Goal: Information Seeking & Learning: Learn about a topic

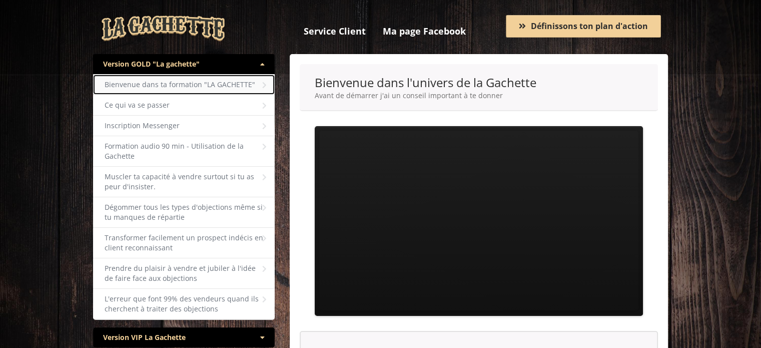
click at [191, 84] on span "Bienvenue dans ta formation "LA GACHETTE"" at bounding box center [180, 85] width 151 height 10
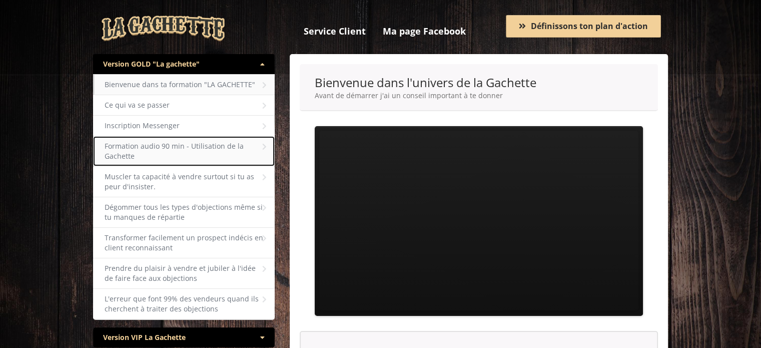
click at [160, 141] on span "Formation audio 90 min - Utilisation de la Gachette" at bounding box center [174, 151] width 139 height 20
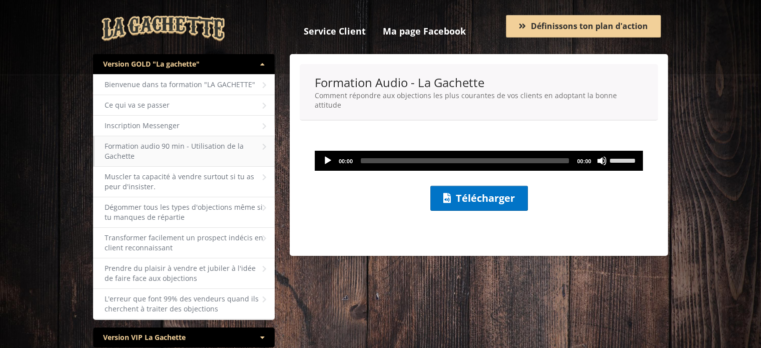
click at [327, 156] on button "Play" at bounding box center [328, 161] width 10 height 10
click at [475, 226] on div at bounding box center [479, 236] width 359 height 20
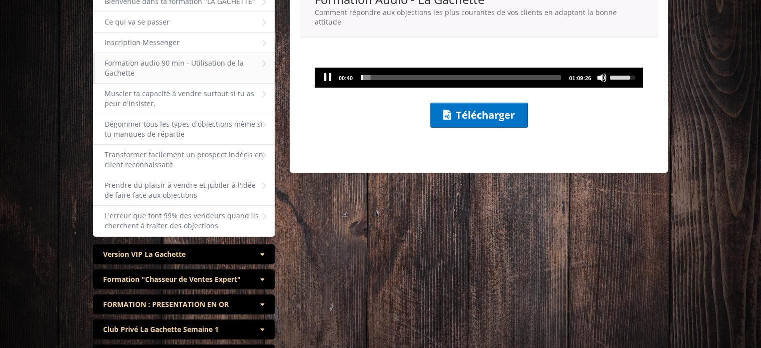
scroll to position [100, 0]
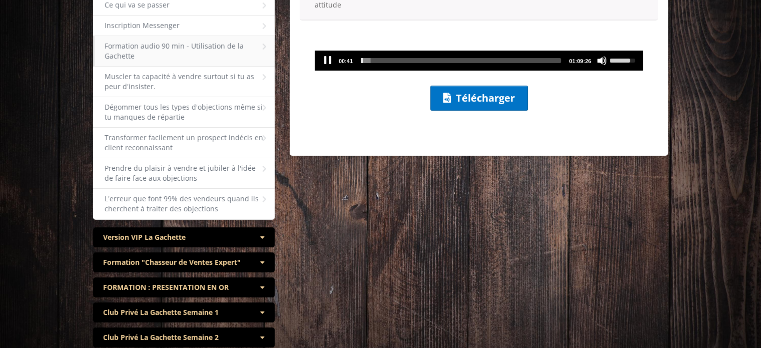
click at [244, 227] on div "Version VIP La Gachette" at bounding box center [184, 237] width 182 height 20
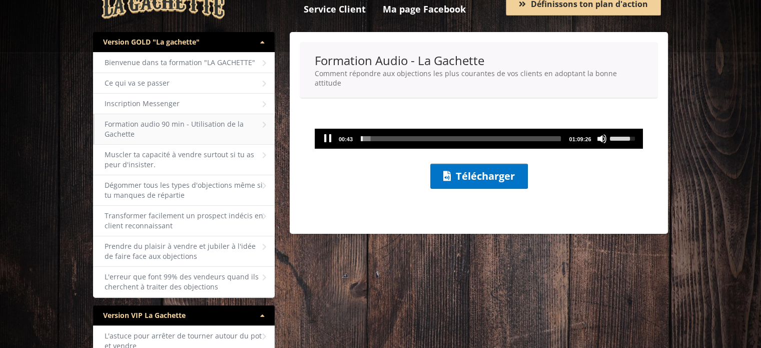
scroll to position [0, 0]
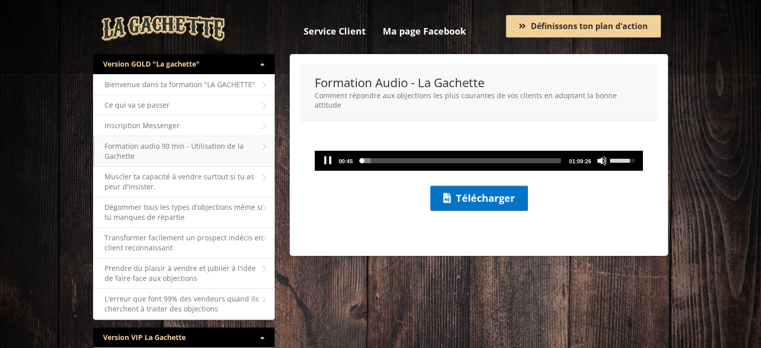
click at [414, 158] on span "Audio Player" at bounding box center [461, 160] width 200 height 5
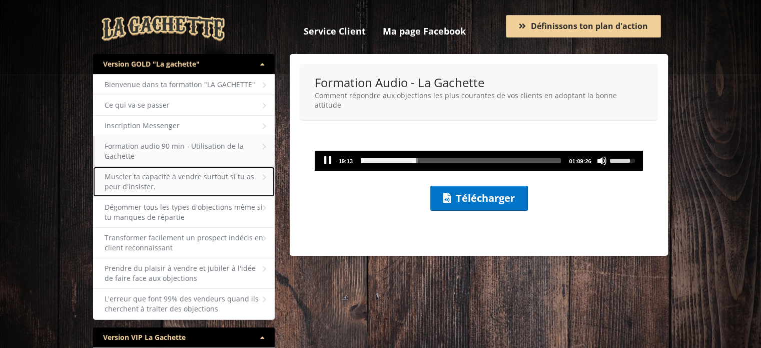
click at [143, 172] on span "Muscler ta capacité à vendre surtout si tu as peur d'insister." at bounding box center [180, 182] width 150 height 20
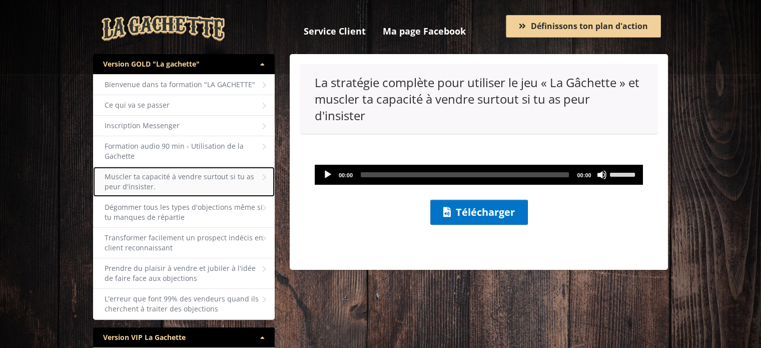
click at [136, 168] on link "Muscler ta capacité à vendre surtout si tu as peur d'insister." at bounding box center [184, 182] width 182 height 30
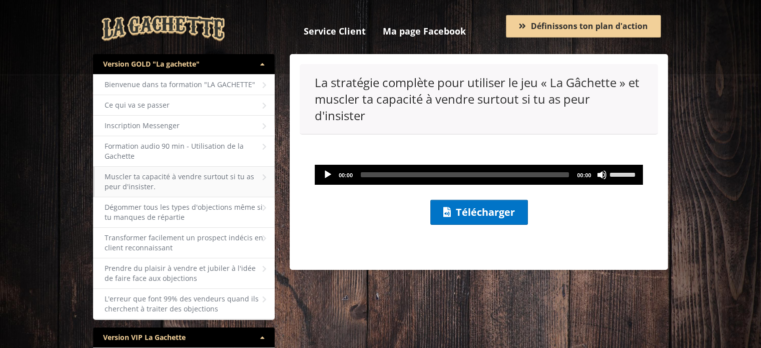
click at [324, 170] on button "Play" at bounding box center [328, 175] width 10 height 10
click at [325, 170] on button "Pause" at bounding box center [328, 175] width 10 height 10
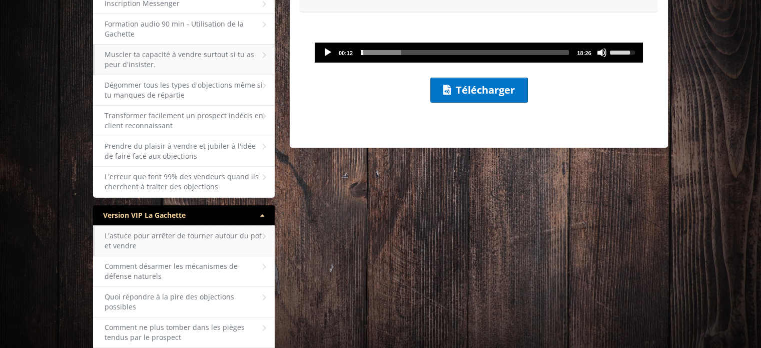
scroll to position [150, 0]
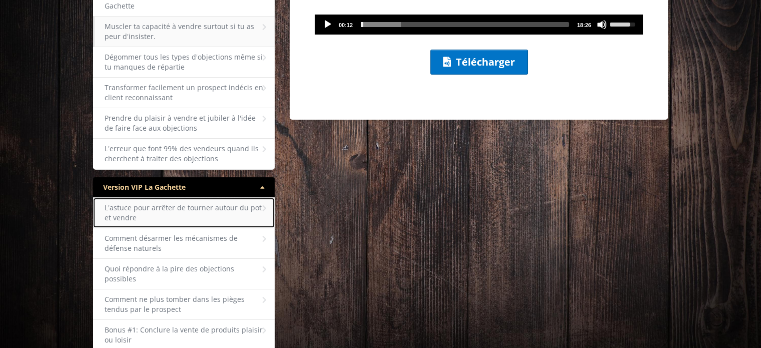
click at [160, 203] on span "L'astuce pour arrêter de tourner autour du pot et vendre" at bounding box center [183, 213] width 157 height 20
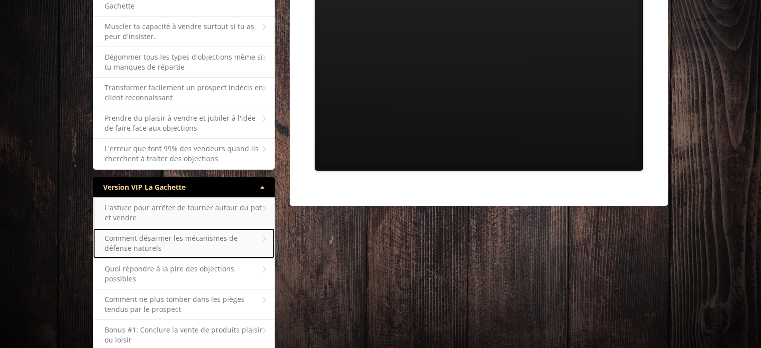
click at [182, 233] on span "Comment désarmer les mécanismes de défense naturels" at bounding box center [171, 243] width 133 height 20
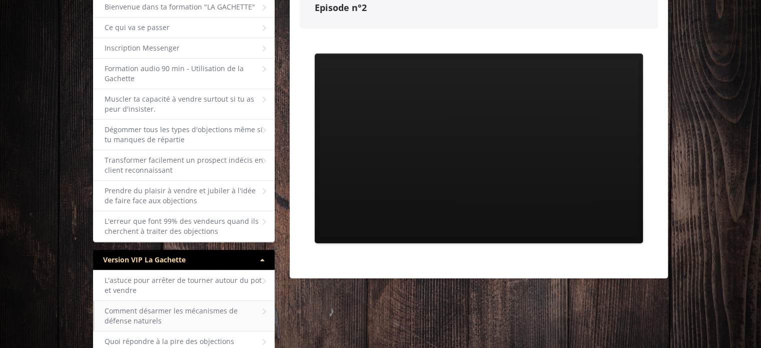
scroll to position [100, 0]
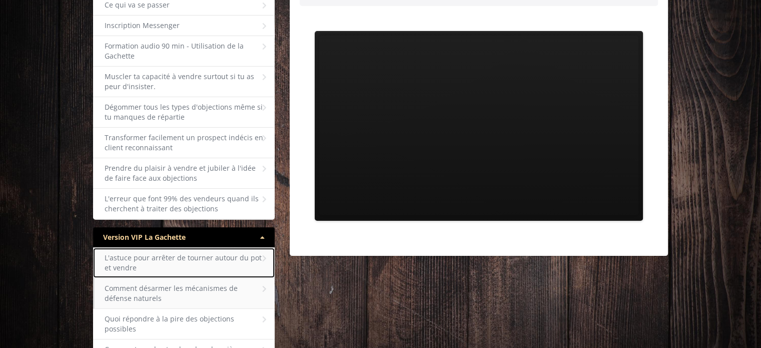
click at [148, 253] on span "L'astuce pour arrêter de tourner autour du pot et vendre" at bounding box center [183, 263] width 157 height 20
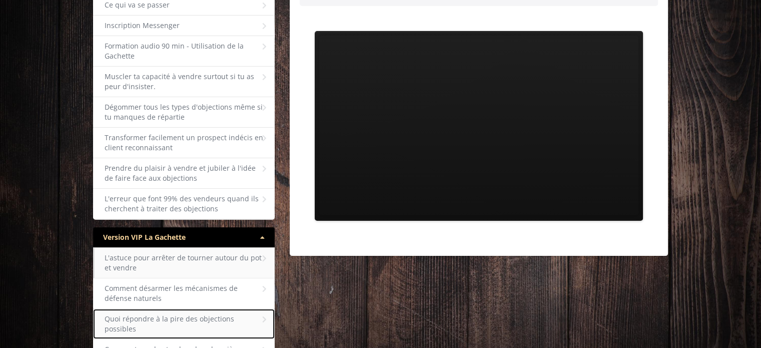
click at [160, 314] on span "Quoi répondre à la pire des objections possibles" at bounding box center [170, 324] width 130 height 20
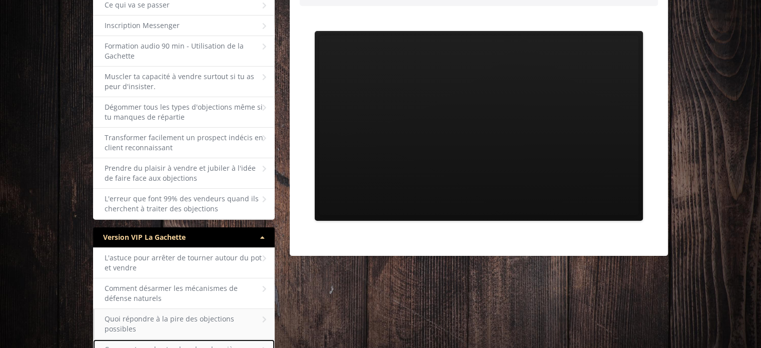
click at [146, 344] on span "Comment ne plus tomber dans les pièges tendus par le prospect" at bounding box center [175, 354] width 140 height 20
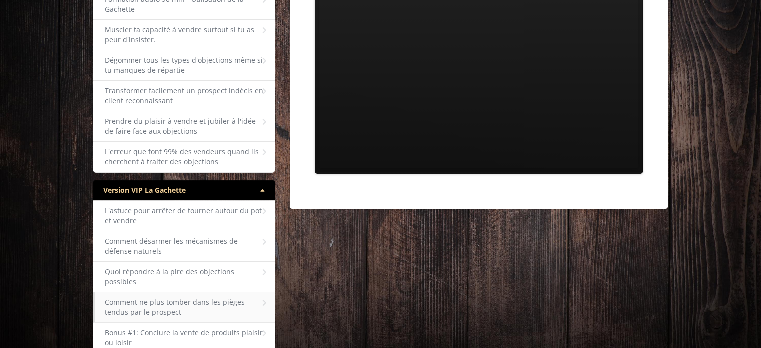
scroll to position [150, 0]
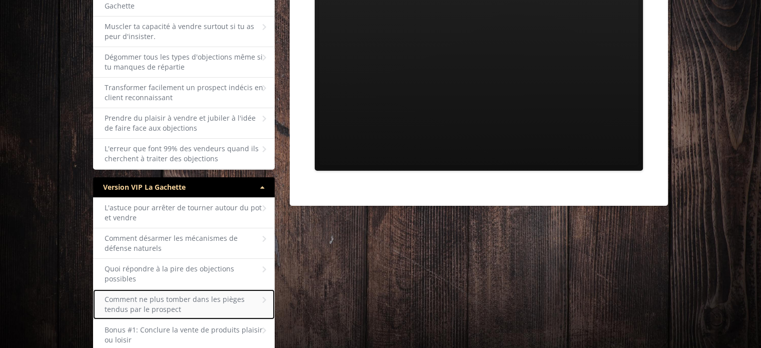
click at [182, 294] on span "Comment ne plus tomber dans les pièges tendus par le prospect" at bounding box center [175, 304] width 140 height 20
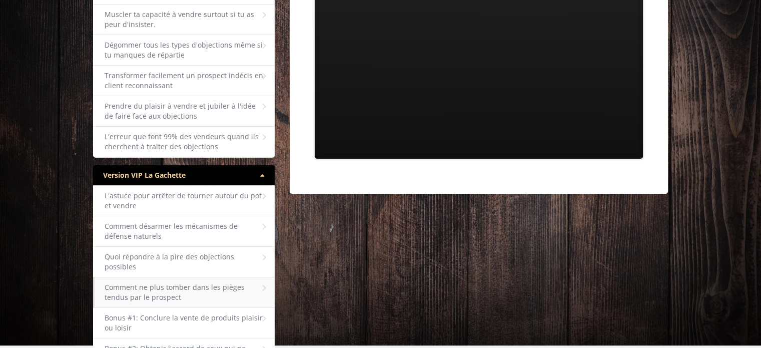
scroll to position [200, 0]
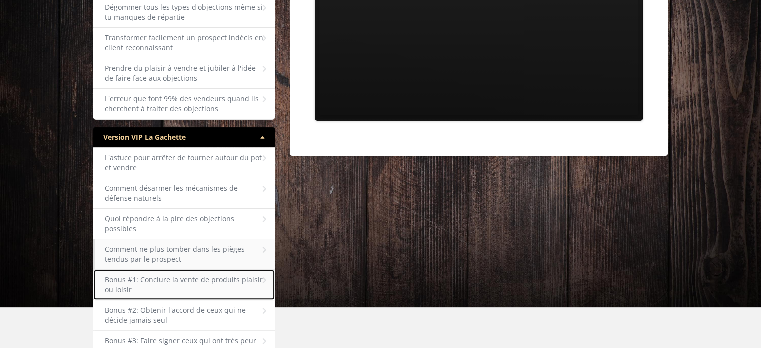
click at [198, 270] on link "Bonus #1: Conclure la vente de produits plaisir ou loisir" at bounding box center [184, 285] width 182 height 30
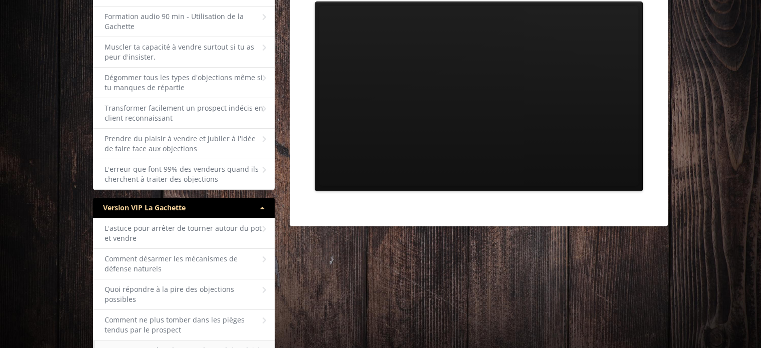
scroll to position [350, 0]
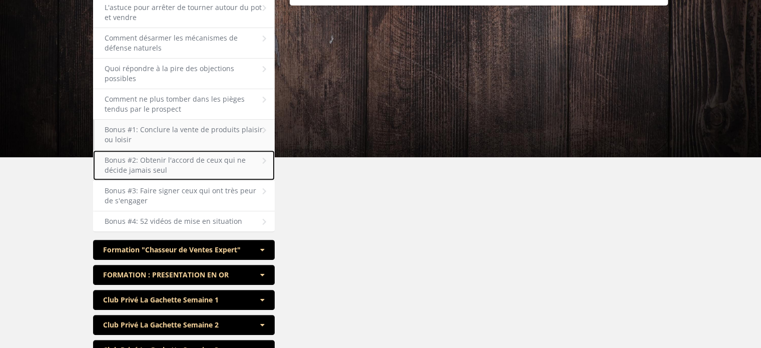
click at [163, 155] on span "Bonus #2: Obtenir l'accord de ceux qui ne décide jamais seul" at bounding box center [175, 165] width 141 height 20
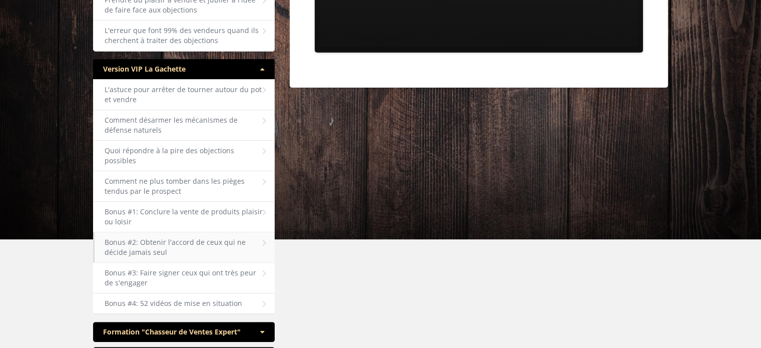
scroll to position [300, 0]
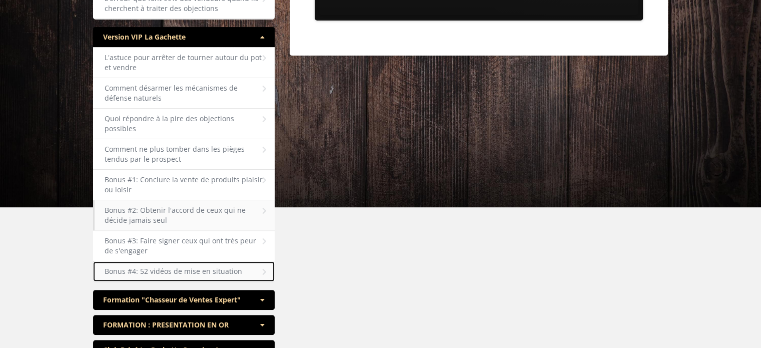
click at [168, 266] on span "Bonus #4: 52 vidéos de mise en situation" at bounding box center [174, 271] width 138 height 10
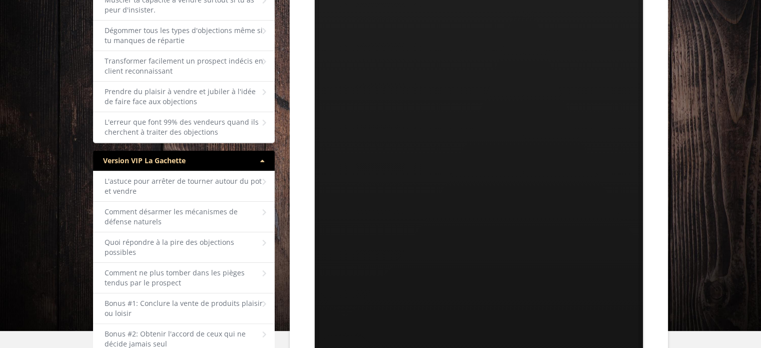
scroll to position [400, 0]
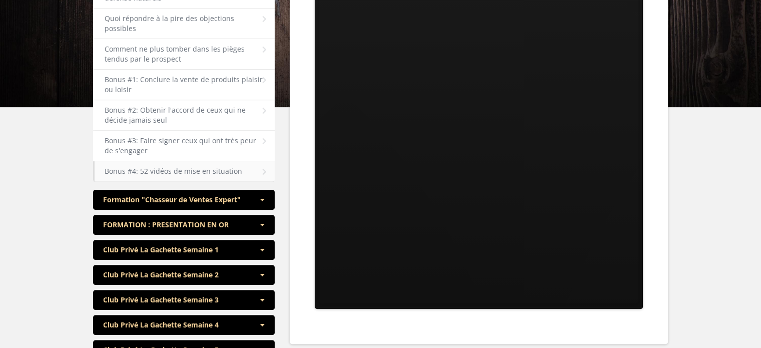
click at [226, 190] on div "Formation "Chasseur de Ventes Expert"" at bounding box center [184, 200] width 182 height 20
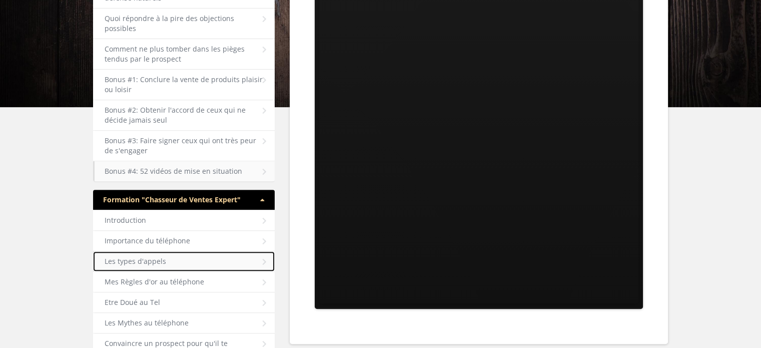
click at [130, 251] on link "Les types d'appels" at bounding box center [184, 261] width 182 height 20
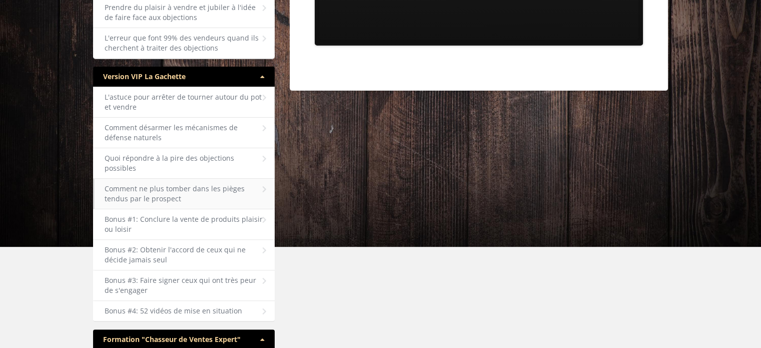
scroll to position [250, 0]
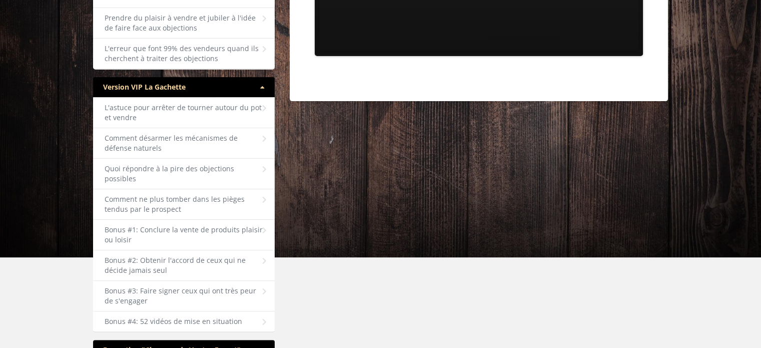
click at [263, 77] on div "Version VIP La Gachette" at bounding box center [184, 87] width 182 height 20
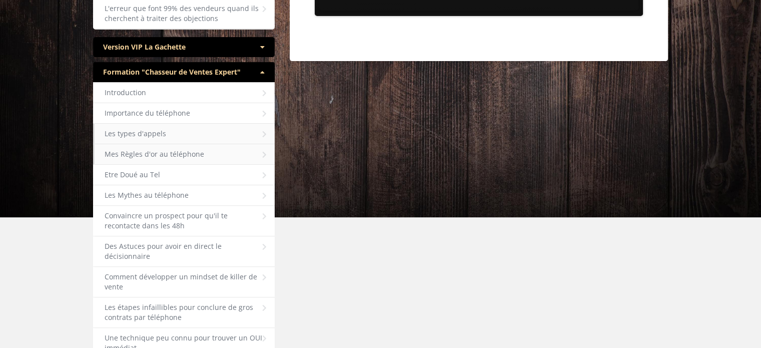
scroll to position [200, 0]
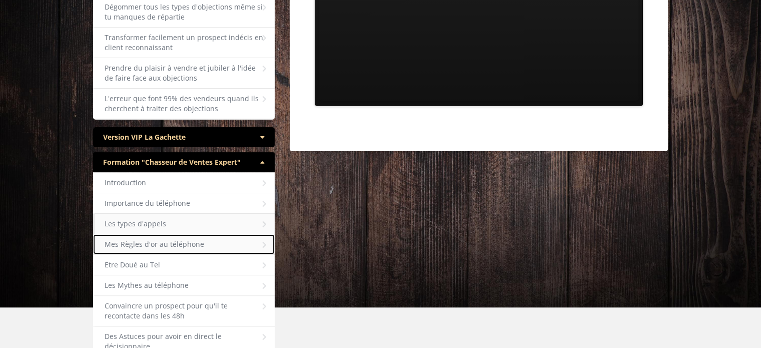
click at [148, 239] on span "Mes Règles d'or au téléphone" at bounding box center [155, 244] width 100 height 10
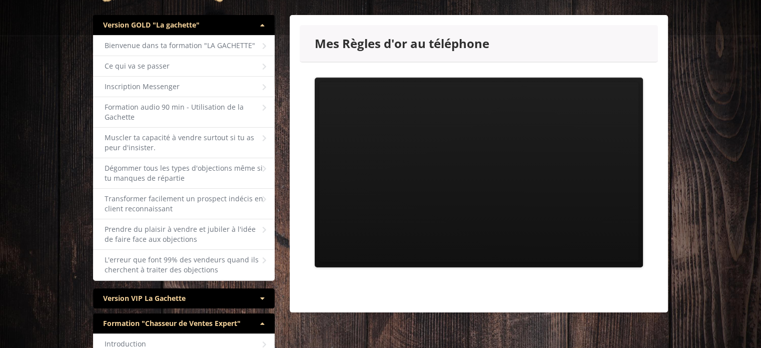
scroll to position [0, 0]
